Goal: Information Seeking & Learning: Understand process/instructions

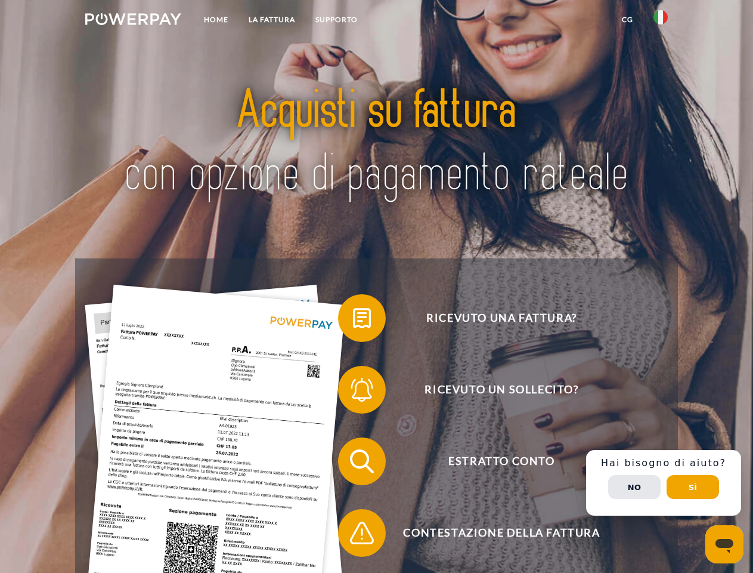
click at [133, 21] on img at bounding box center [133, 19] width 96 height 12
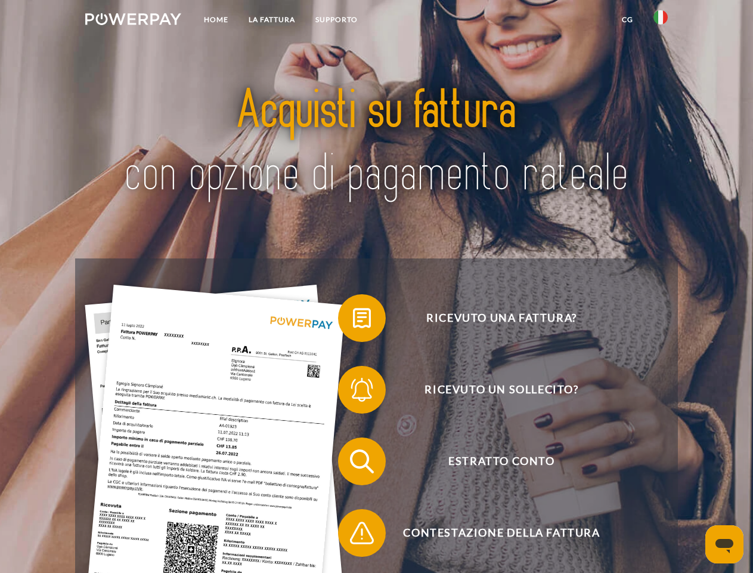
click at [661, 21] on img at bounding box center [661, 17] width 14 height 14
click at [627, 20] on link "CG" at bounding box center [628, 19] width 32 height 21
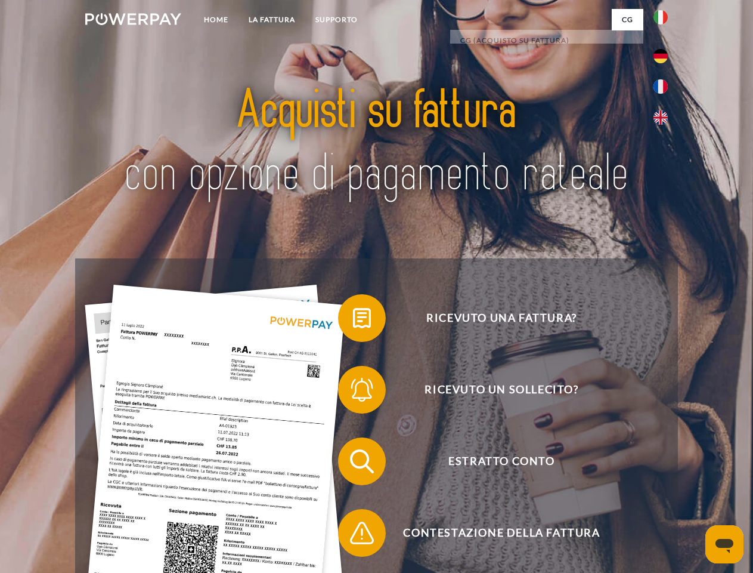
click at [353, 320] on span at bounding box center [344, 318] width 60 height 60
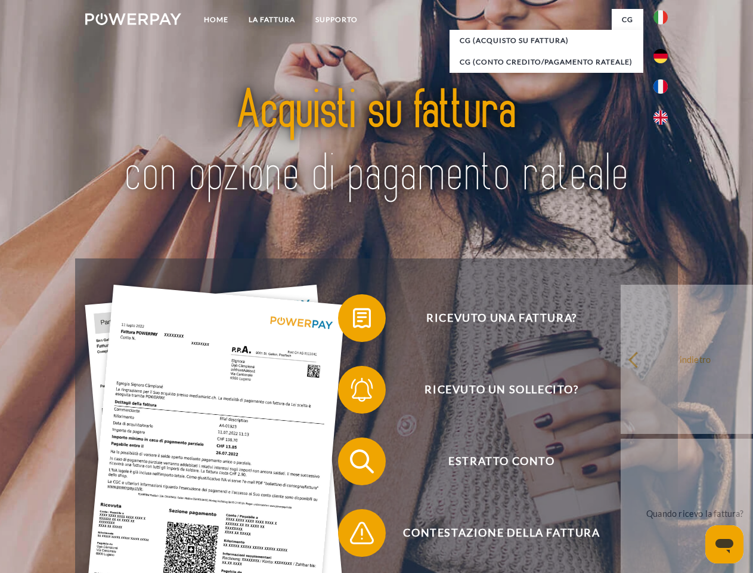
click at [353, 392] on div "Ricevuto una fattura? Ricevuto un sollecito? Estratto conto indietro" at bounding box center [376, 496] width 602 height 477
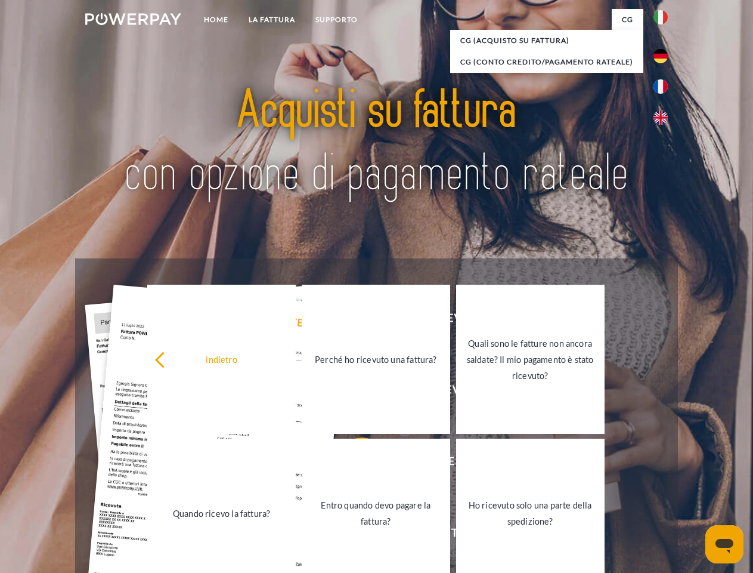
click at [353, 463] on link "Entro quando devo pagare la fattura?" at bounding box center [376, 512] width 149 height 149
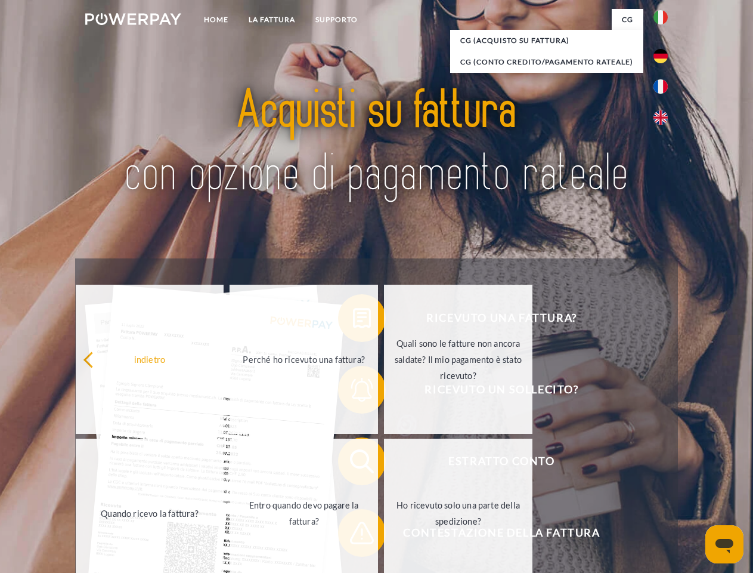
click at [353, 535] on span at bounding box center [344, 533] width 60 height 60
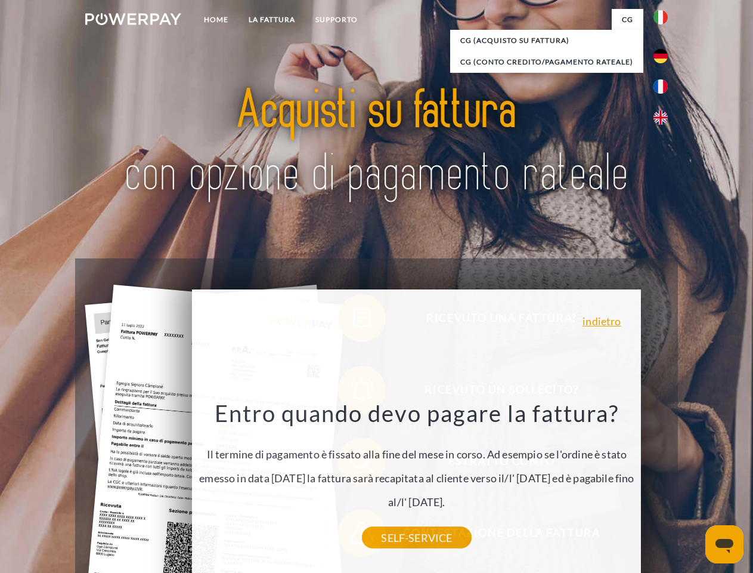
click at [664, 482] on div "Ricevuto una fattura? Ricevuto un sollecito? Estratto conto indietro" at bounding box center [376, 496] width 602 height 477
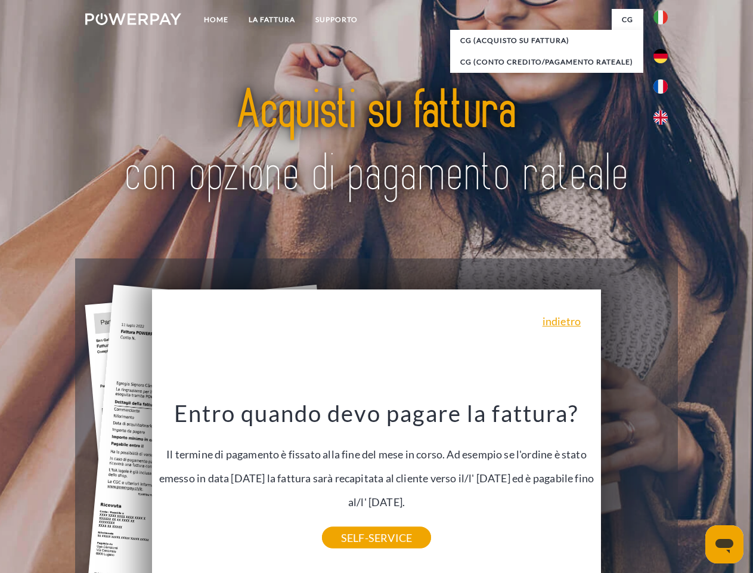
click at [635, 485] on span "Estratto conto" at bounding box center [501, 461] width 292 height 48
click at [693, 487] on header "Home LA FATTURA [GEOGRAPHIC_DATA]" at bounding box center [376, 412] width 753 height 824
